Goal: Transaction & Acquisition: Purchase product/service

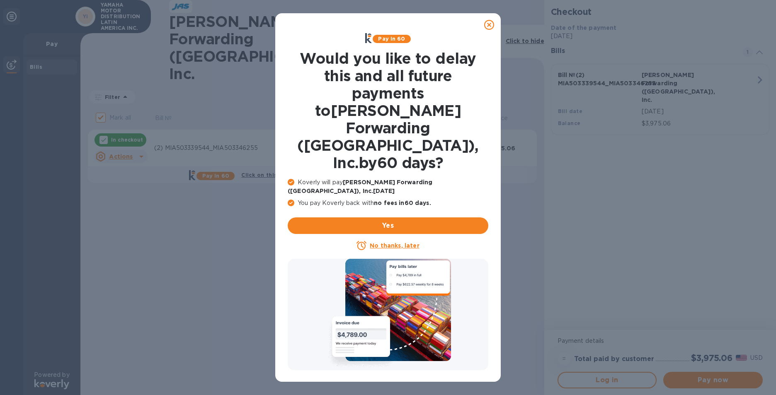
click at [388, 242] on u "No thanks, later" at bounding box center [394, 245] width 49 height 7
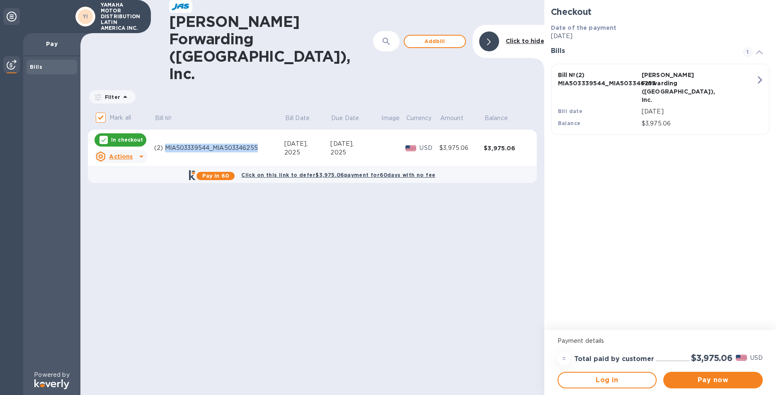
drag, startPoint x: 165, startPoint y: 102, endPoint x: 257, endPoint y: 101, distance: 92.8
click at [257, 144] on div "(2) MIA503339544_MIA503346255" at bounding box center [219, 148] width 130 height 9
copy div "MIA503339544_MIA503346255"
click at [706, 378] on span "Pay now" at bounding box center [713, 381] width 86 height 10
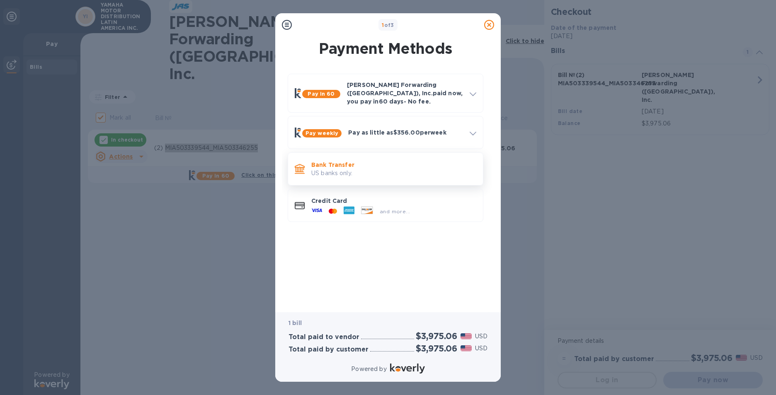
click at [330, 169] on p "US banks only." at bounding box center [393, 173] width 165 height 9
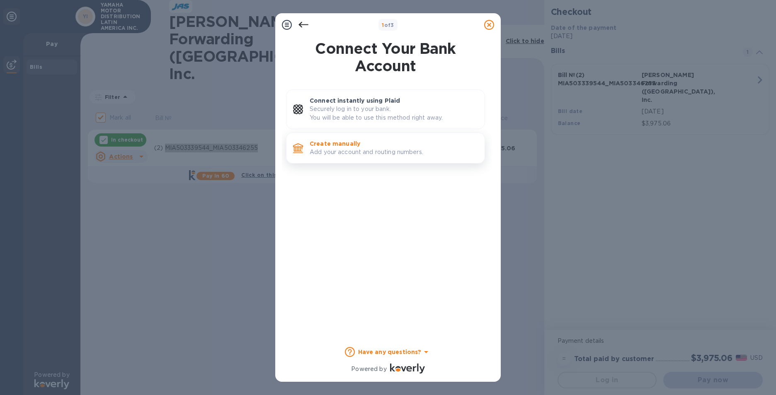
click at [352, 156] on p "Add your account and routing numbers." at bounding box center [394, 152] width 168 height 9
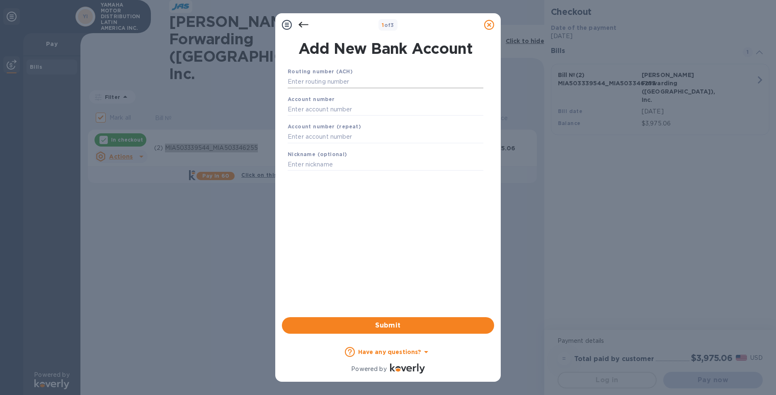
click at [345, 85] on input "text" at bounding box center [386, 82] width 196 height 12
type input "266086554"
click at [341, 115] on input "text" at bounding box center [386, 120] width 196 height 12
type input "3200608700"
click at [303, 149] on input "text" at bounding box center [386, 147] width 196 height 12
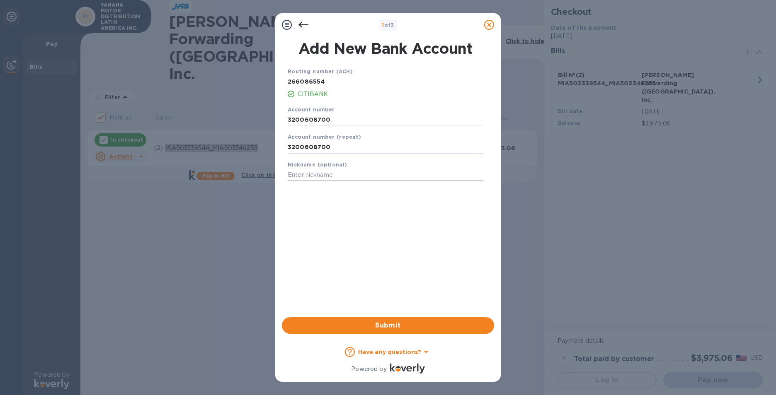
type input "3200608700"
click at [325, 174] on input "text" at bounding box center [386, 175] width 196 height 12
click at [392, 322] on span "Submit" at bounding box center [387, 326] width 199 height 10
